Goal: Information Seeking & Learning: Learn about a topic

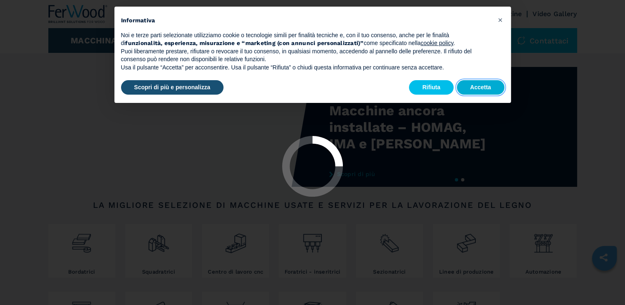
click at [486, 88] on button "Accetta" at bounding box center [480, 87] width 47 height 15
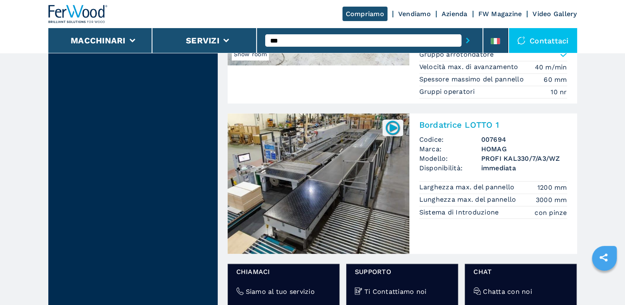
scroll to position [1363, 0]
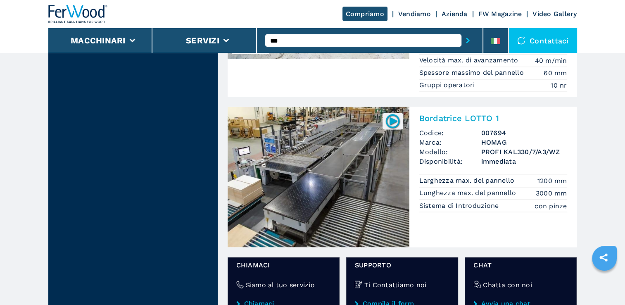
click at [457, 113] on h2 "Bordatrice LOTTO 1" at bounding box center [493, 118] width 148 height 10
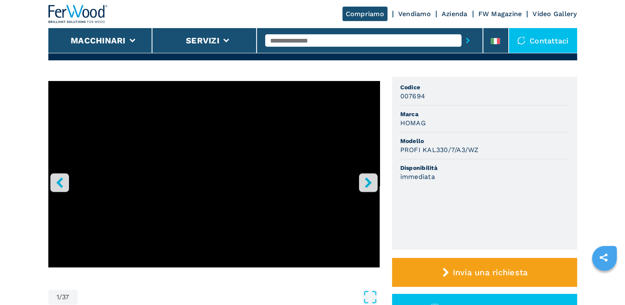
scroll to position [83, 0]
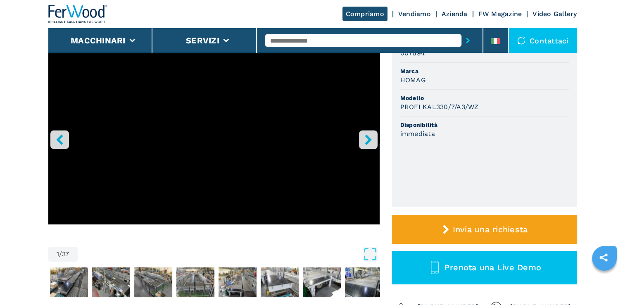
click at [363, 140] on icon "right-button" at bounding box center [368, 139] width 10 height 10
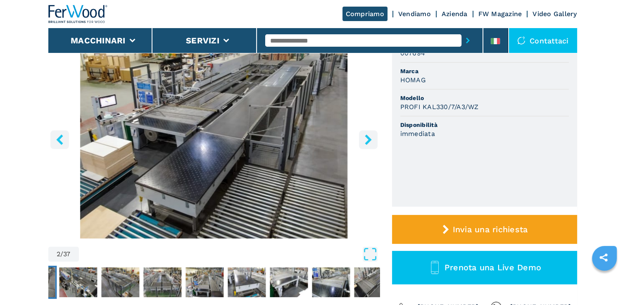
click at [363, 140] on icon "right-button" at bounding box center [368, 139] width 10 height 10
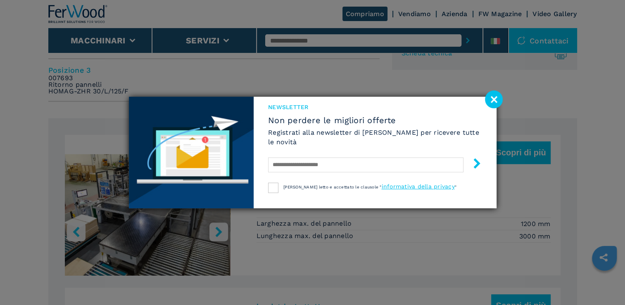
scroll to position [454, 0]
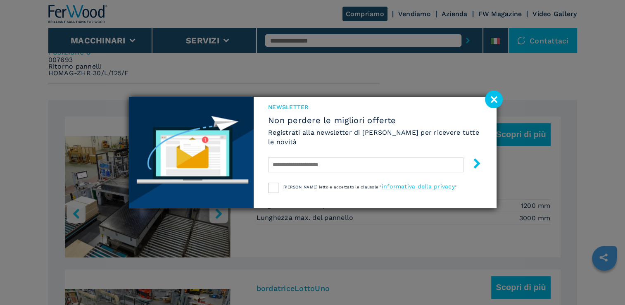
click at [492, 100] on image at bounding box center [494, 99] width 18 height 18
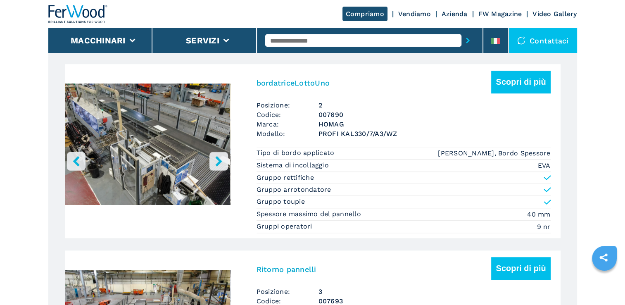
scroll to position [661, 0]
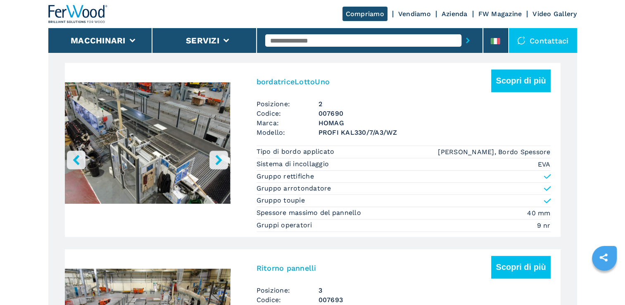
click at [223, 158] on icon "right-button" at bounding box center [219, 159] width 10 height 10
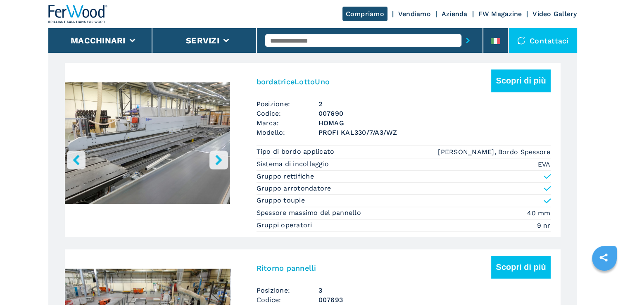
click at [147, 158] on img "Go to Slide 2" at bounding box center [147, 144] width 165 height 155
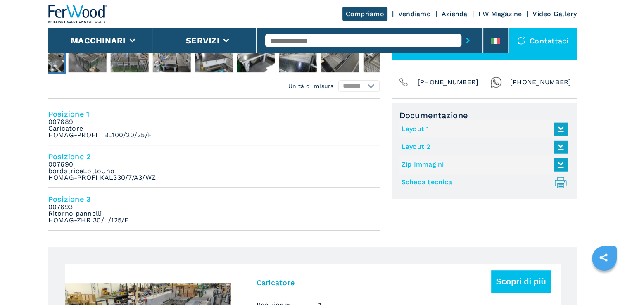
scroll to position [248, 0]
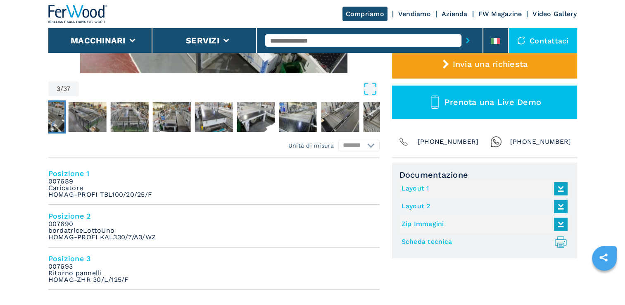
click at [415, 191] on link "Layout 1" at bounding box center [482, 189] width 162 height 14
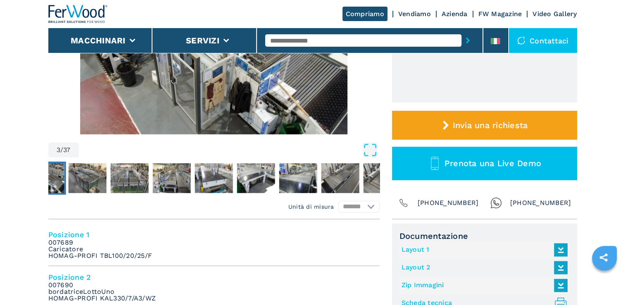
scroll to position [124, 0]
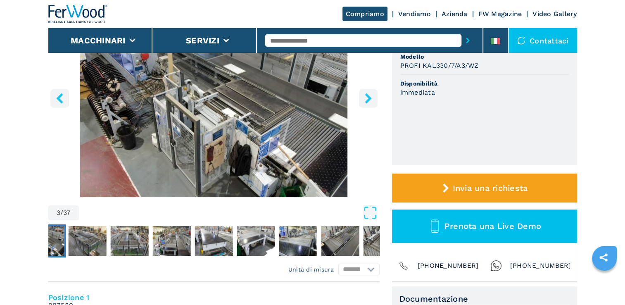
click at [367, 95] on icon "right-button" at bounding box center [368, 98] width 7 height 10
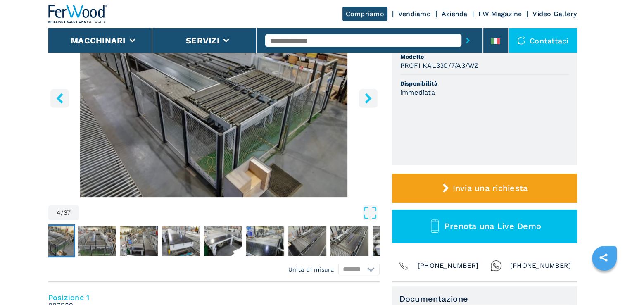
click at [367, 95] on icon "right-button" at bounding box center [368, 98] width 7 height 10
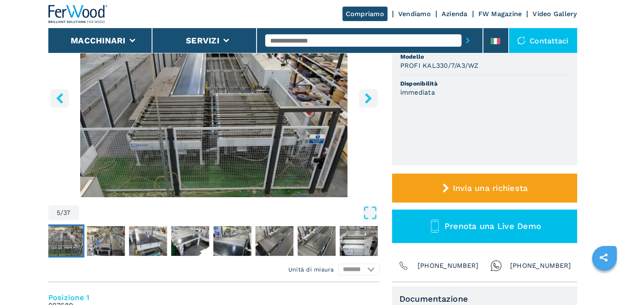
scroll to position [83, 0]
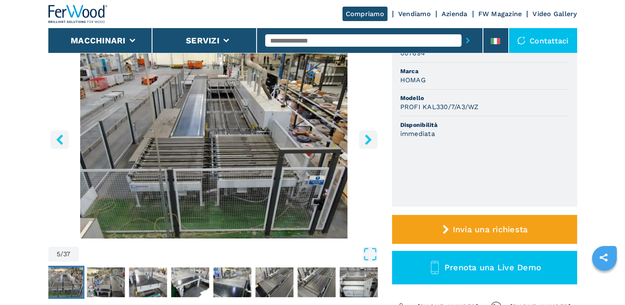
click at [373, 142] on icon "right-button" at bounding box center [368, 139] width 10 height 10
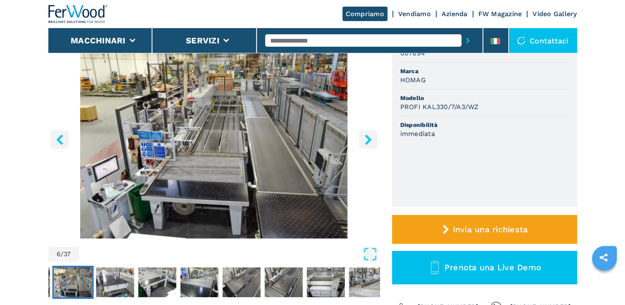
click at [373, 142] on icon "right-button" at bounding box center [368, 139] width 10 height 10
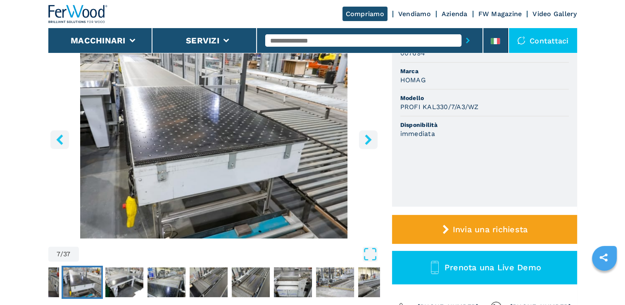
click at [373, 141] on icon "right-button" at bounding box center [368, 139] width 10 height 10
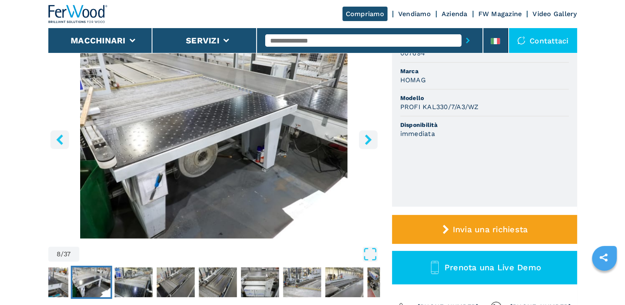
click at [373, 141] on icon "right-button" at bounding box center [368, 139] width 10 height 10
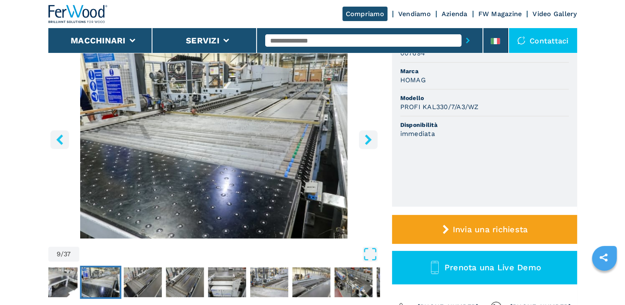
click at [373, 141] on icon "right-button" at bounding box center [368, 139] width 10 height 10
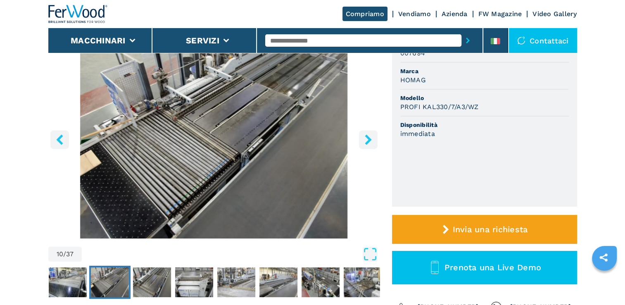
drag, startPoint x: 373, startPoint y: 141, endPoint x: 150, endPoint y: 179, distance: 226.2
click at [213, 192] on div "10 / 37" at bounding box center [213, 151] width 331 height 226
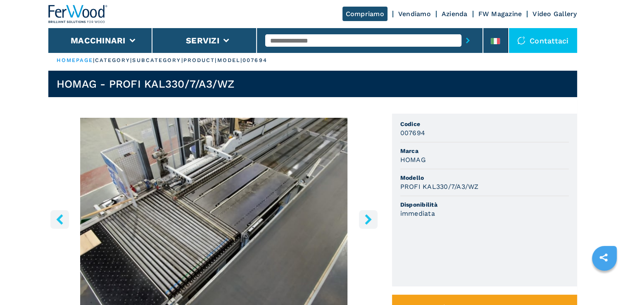
scroll to position [0, 0]
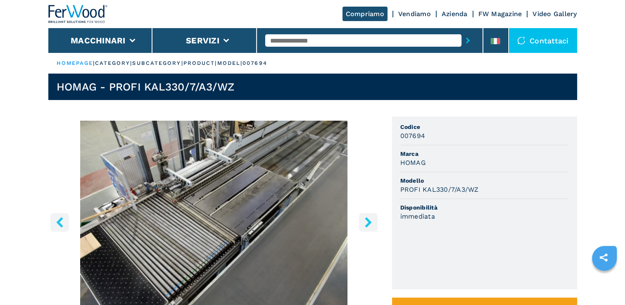
click at [234, 152] on img "Go to Slide 10" at bounding box center [213, 221] width 331 height 200
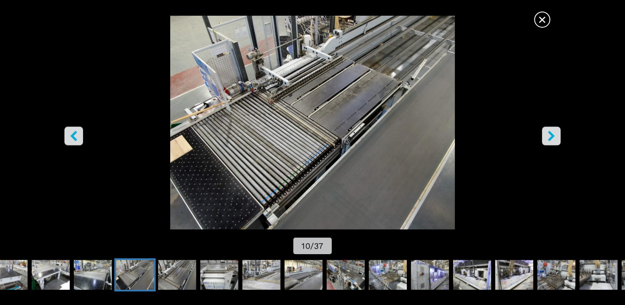
click at [550, 136] on icon "right-button" at bounding box center [551, 136] width 10 height 10
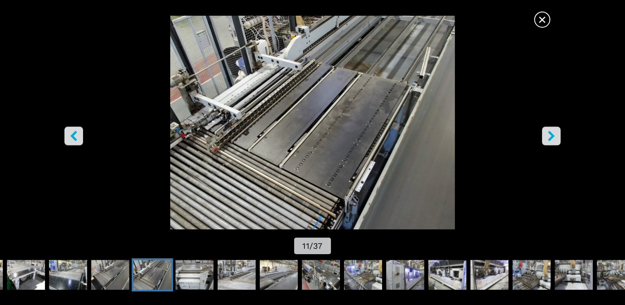
click at [556, 135] on icon "right-button" at bounding box center [551, 136] width 10 height 10
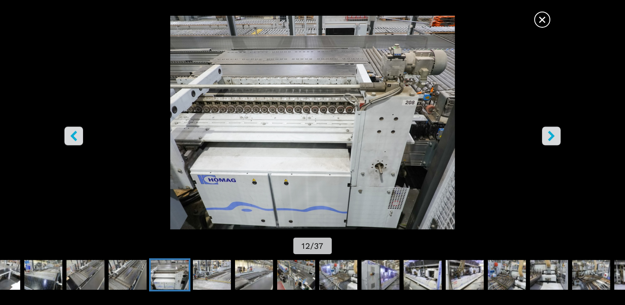
click at [73, 133] on icon "left-button" at bounding box center [74, 136] width 10 height 10
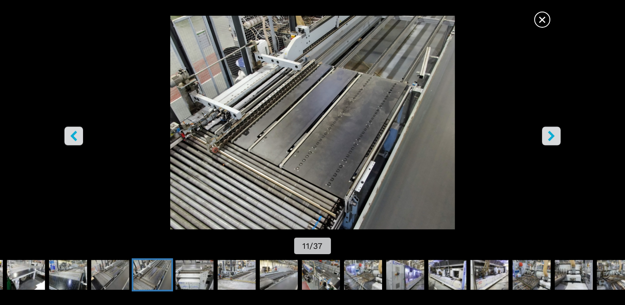
click at [553, 136] on icon "right-button" at bounding box center [551, 136] width 7 height 10
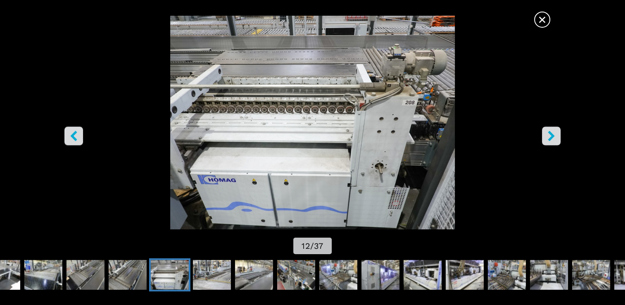
click at [553, 136] on icon "right-button" at bounding box center [551, 136] width 7 height 10
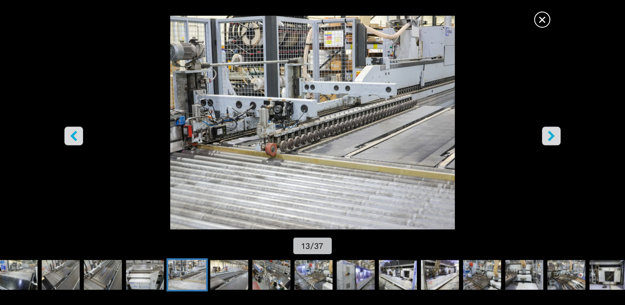
click at [553, 136] on icon "right-button" at bounding box center [551, 136] width 7 height 10
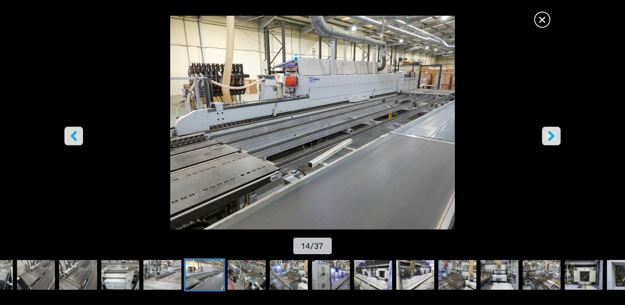
click at [554, 136] on icon "right-button" at bounding box center [551, 136] width 10 height 10
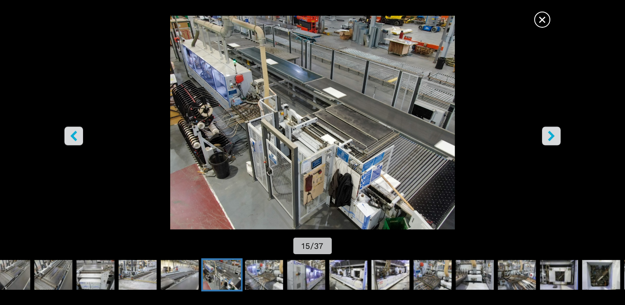
click at [554, 136] on icon "right-button" at bounding box center [551, 136] width 10 height 10
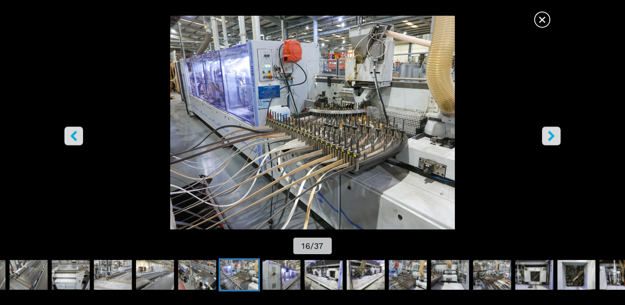
click at [554, 137] on icon "right-button" at bounding box center [551, 136] width 10 height 10
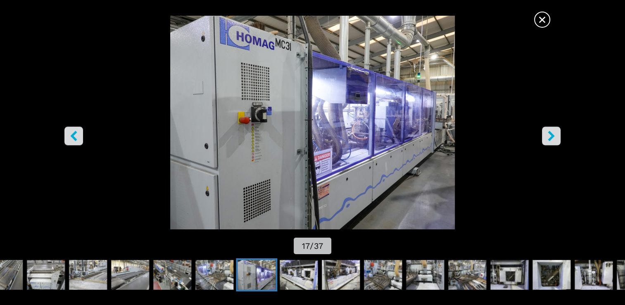
click at [554, 137] on icon "right-button" at bounding box center [551, 136] width 10 height 10
